Goal: Complete application form

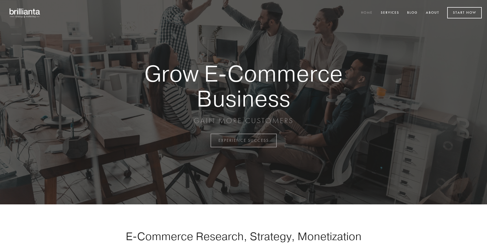
scroll to position [1381, 0]
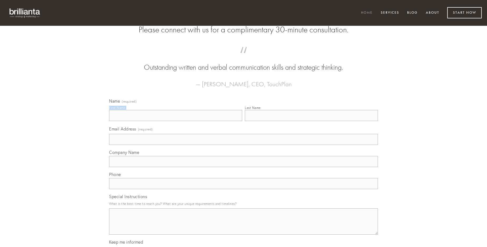
type input "[PERSON_NAME]"
click at [311, 121] on input "Last Name" at bounding box center [311, 115] width 133 height 11
type input "[PERSON_NAME]"
click at [243, 145] on input "Email Address (required)" at bounding box center [243, 139] width 269 height 11
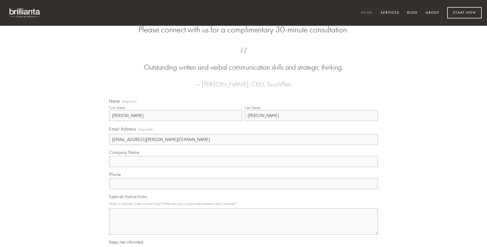
type input "[EMAIL_ADDRESS][PERSON_NAME][DOMAIN_NAME]"
click at [243, 167] on input "Company Name" at bounding box center [243, 161] width 269 height 11
type input "adinventitias"
click at [243, 189] on input "text" at bounding box center [243, 183] width 269 height 11
click at [243, 227] on textarea "Special Instructions" at bounding box center [243, 222] width 269 height 26
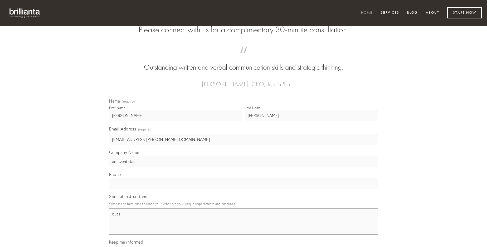
type textarea "quasi"
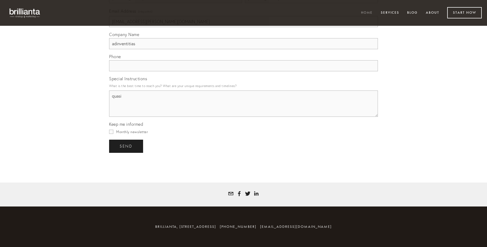
click at [126, 146] on span "send" at bounding box center [126, 146] width 13 height 5
